Goal: Feedback & Contribution: Leave review/rating

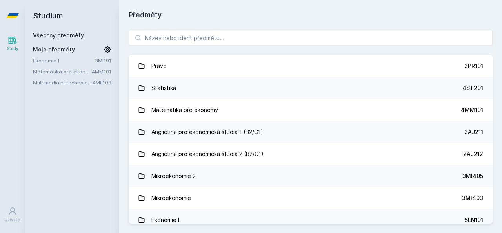
click at [52, 61] on link "Ekonomie I" at bounding box center [64, 61] width 62 height 8
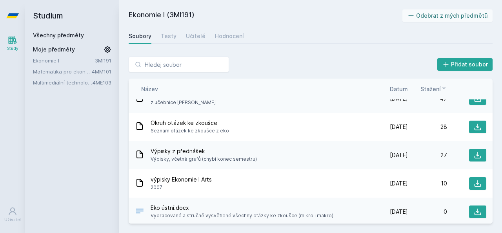
scroll to position [205, 0]
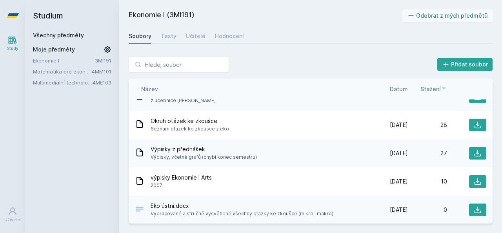
click at [82, 72] on link "Matematika pro ekonomy" at bounding box center [62, 71] width 59 height 8
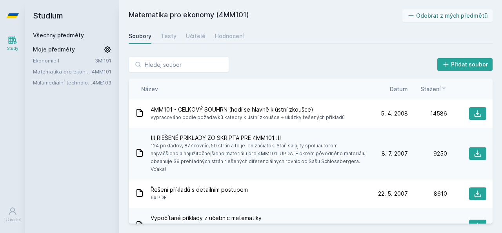
click at [74, 57] on link "Ekonomie I" at bounding box center [64, 61] width 62 height 8
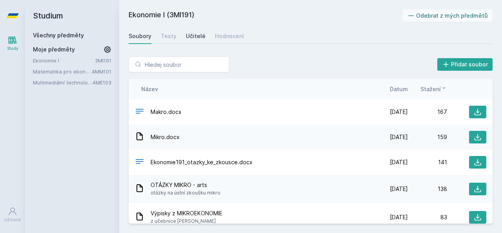
click at [187, 36] on div "Učitelé" at bounding box center [196, 36] width 20 height 8
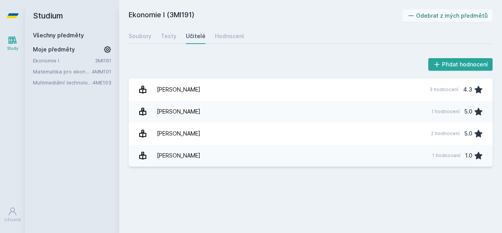
click at [67, 75] on link "Matematika pro ekonomy" at bounding box center [62, 71] width 59 height 8
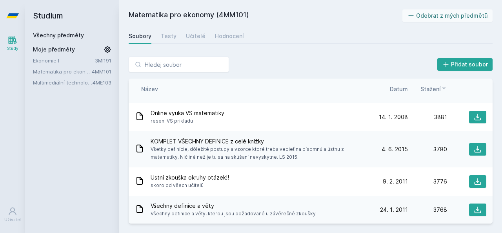
scroll to position [736, 0]
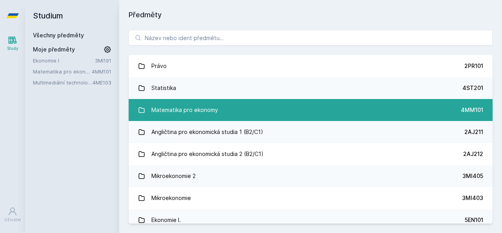
click at [168, 106] on div "Matematika pro ekonomy" at bounding box center [184, 110] width 67 height 16
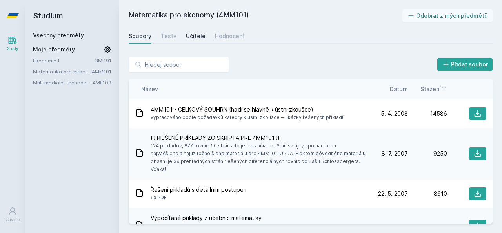
click at [194, 39] on div "Učitelé" at bounding box center [196, 36] width 20 height 8
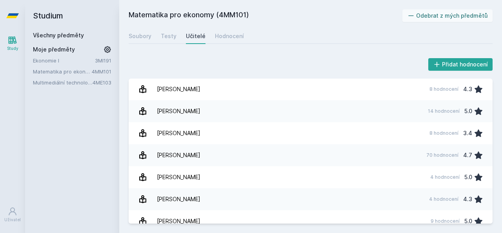
scroll to position [616, 0]
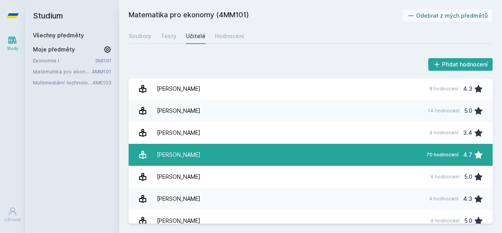
click at [161, 160] on div "Sýkorová Irena" at bounding box center [179, 155] width 44 height 16
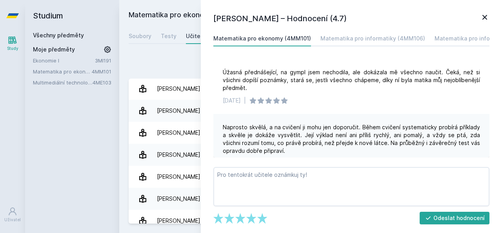
click at [170, 67] on div "Přidat hodnocení" at bounding box center [311, 65] width 364 height 16
